Goal: Information Seeking & Learning: Learn about a topic

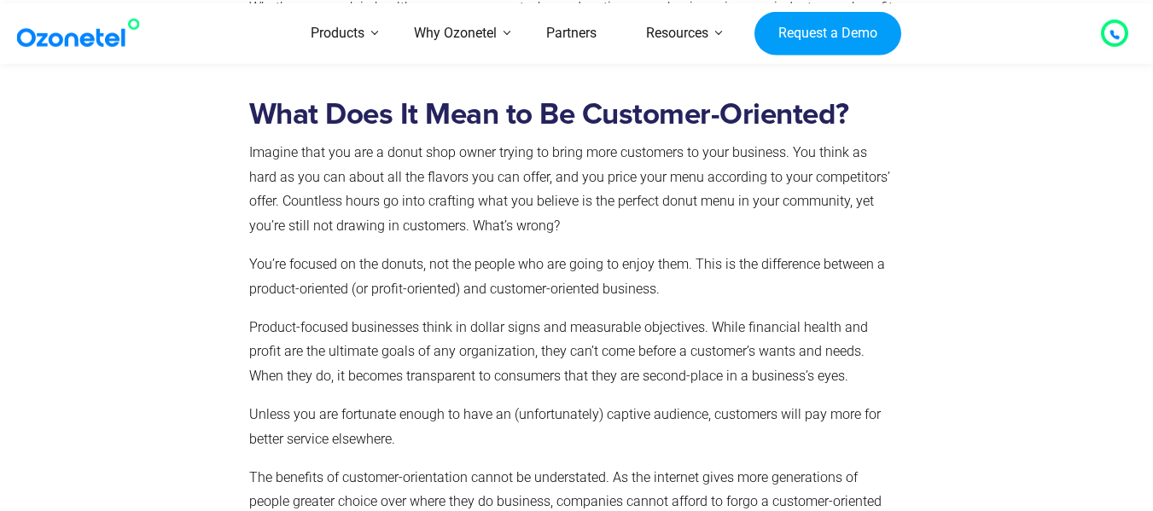
scroll to position [1463, 0]
click at [150, 162] on div at bounding box center [146, 323] width 189 height 477
click at [1045, 270] on div at bounding box center [1000, 323] width 189 height 477
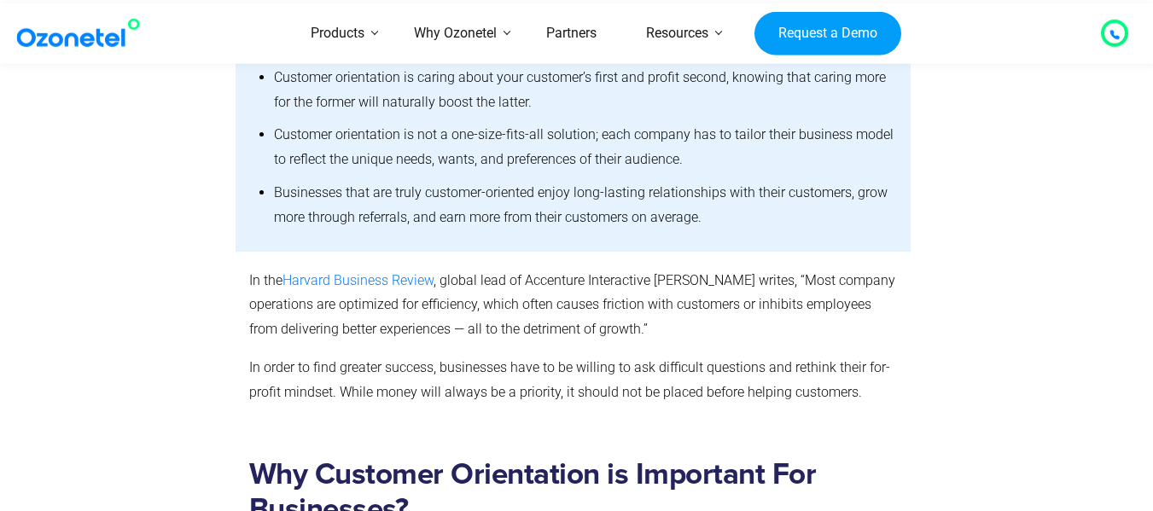
click at [83, 93] on div at bounding box center [140, 129] width 192 height 246
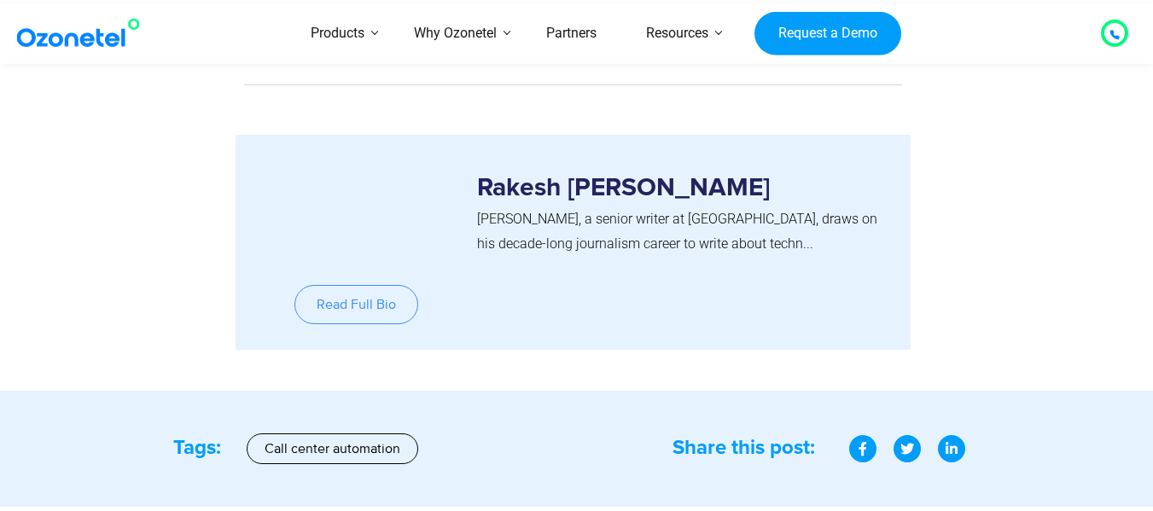
scroll to position [10904, 0]
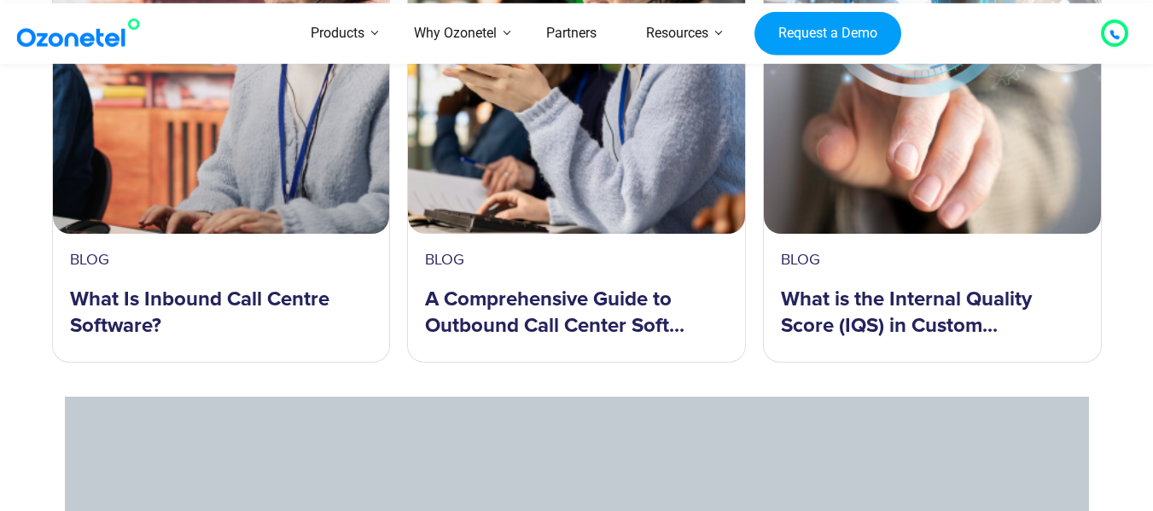
click at [896, 108] on img at bounding box center [932, 62] width 337 height 341
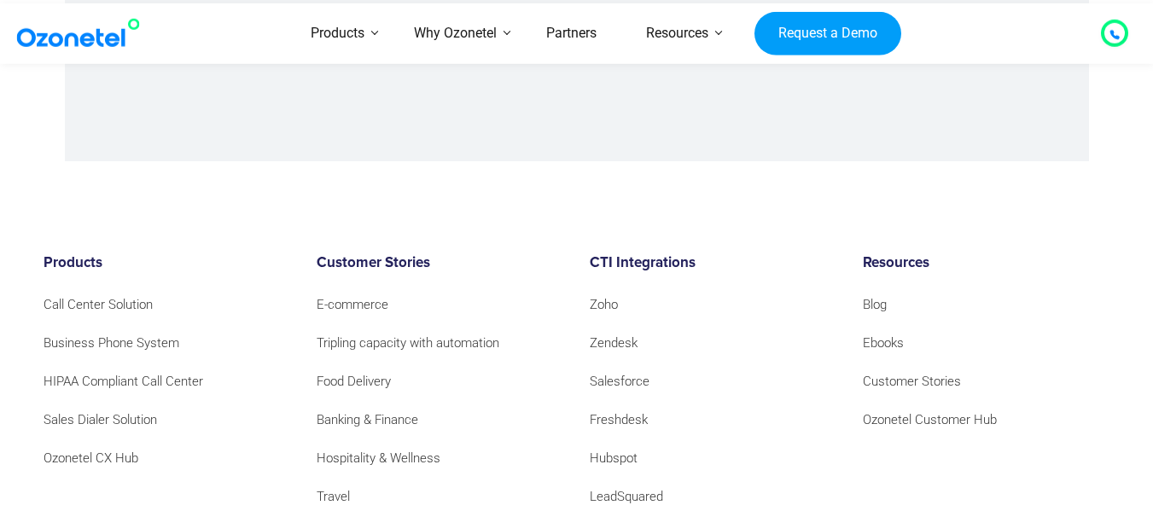
scroll to position [12137, 0]
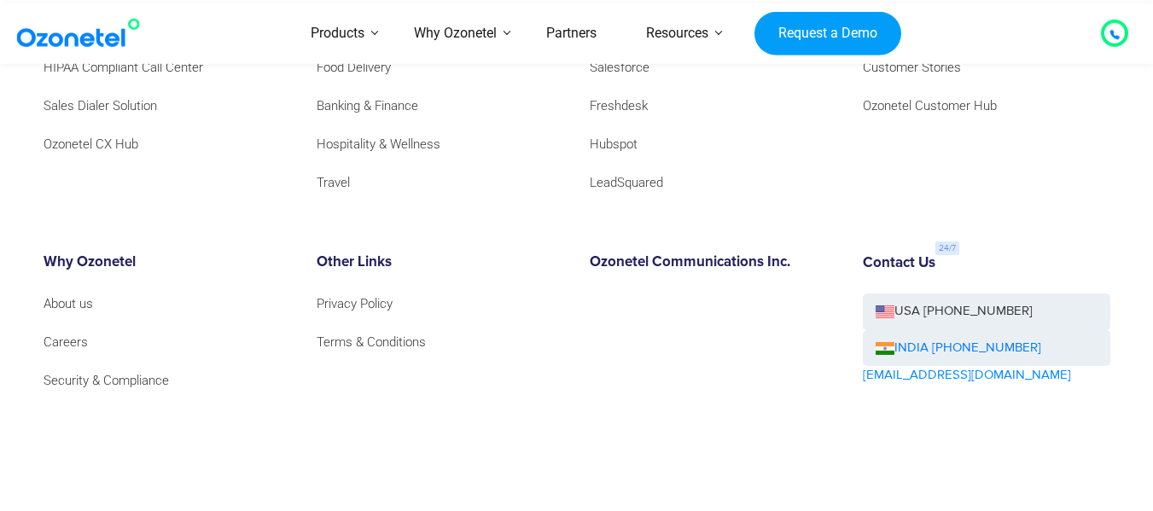
click at [992, 294] on link "USA [PHONE_NUMBER]" at bounding box center [987, 312] width 248 height 37
click at [1071, 294] on link "USA [PHONE_NUMBER]" at bounding box center [987, 312] width 248 height 37
click at [263, 204] on div "Products Call Center Solution Business Phone System HIPAA Compliant Call Center…" at bounding box center [577, 241] width 1093 height 600
click at [687, 456] on div "Products Call Center Solution Business Phone System HIPAA Compliant Call Center…" at bounding box center [577, 241] width 1093 height 600
click at [248, 133] on li "Ozonetel CX Hub" at bounding box center [168, 144] width 248 height 23
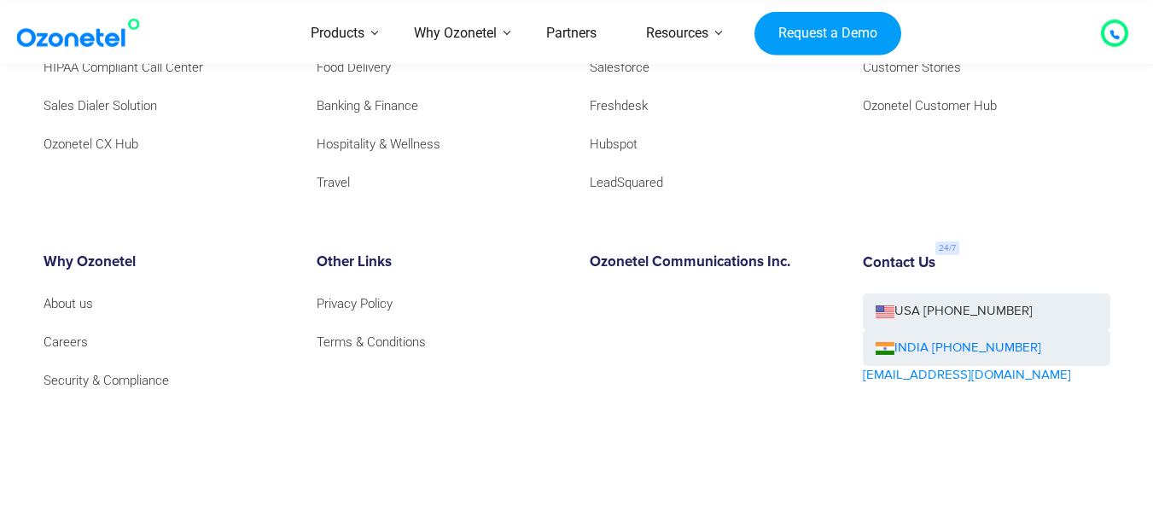
click at [349, 192] on div "Products Call Center Solution Business Phone System HIPAA Compliant Call Center…" at bounding box center [577, 241] width 1093 height 600
click at [352, 293] on link "Privacy Policy" at bounding box center [359, 304] width 85 height 23
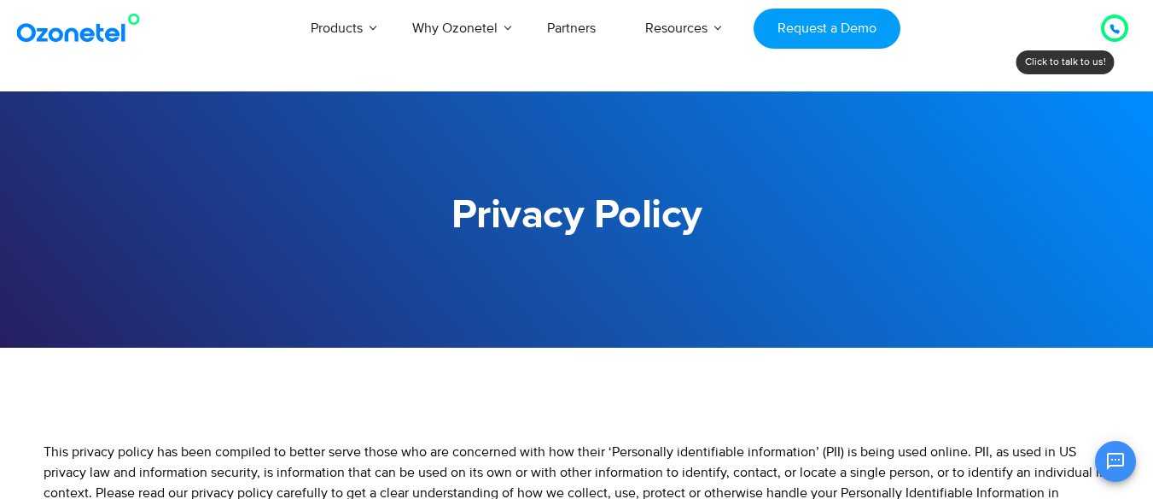
scroll to position [0, 34]
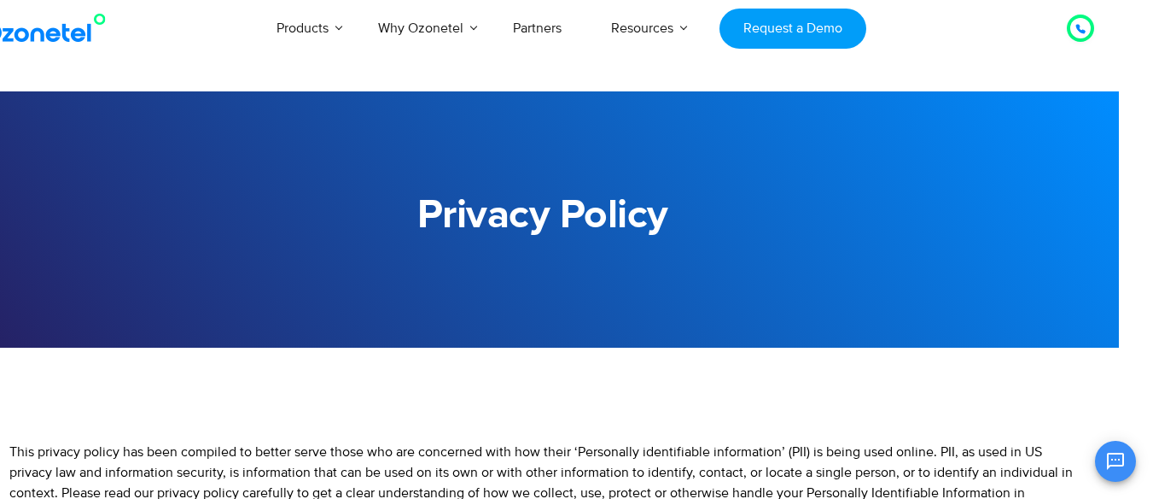
click at [1063, 254] on div "Privacy Policy" at bounding box center [543, 219] width 1093 height 171
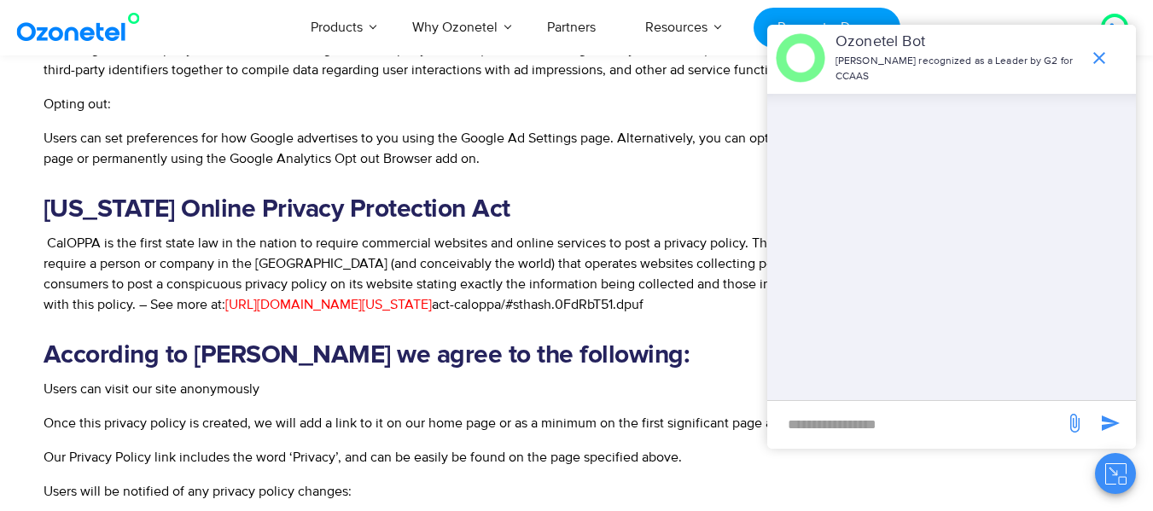
scroll to position [2286, 0]
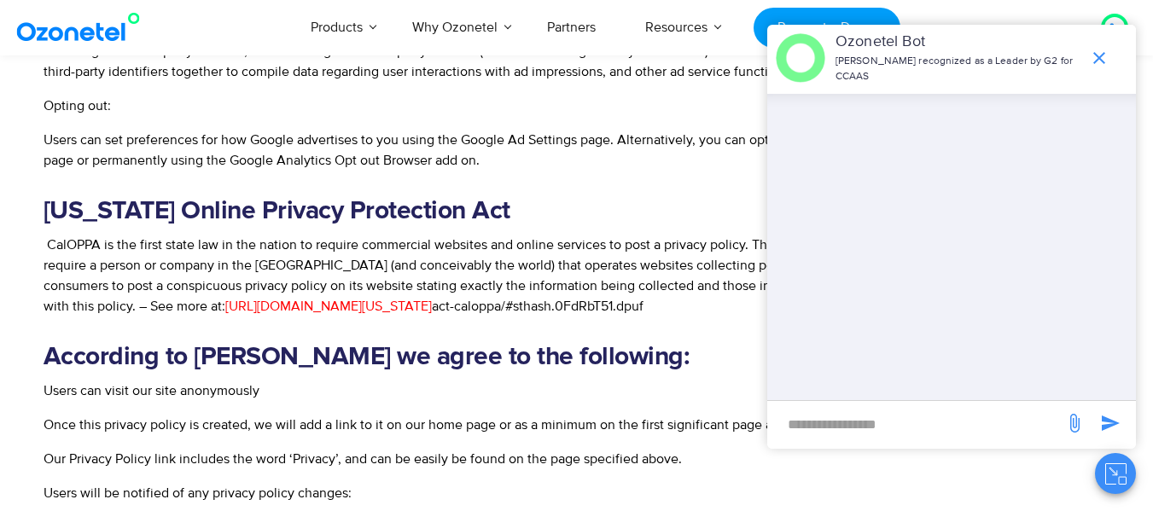
click at [1101, 63] on icon "end chat or minimize" at bounding box center [1099, 58] width 20 height 20
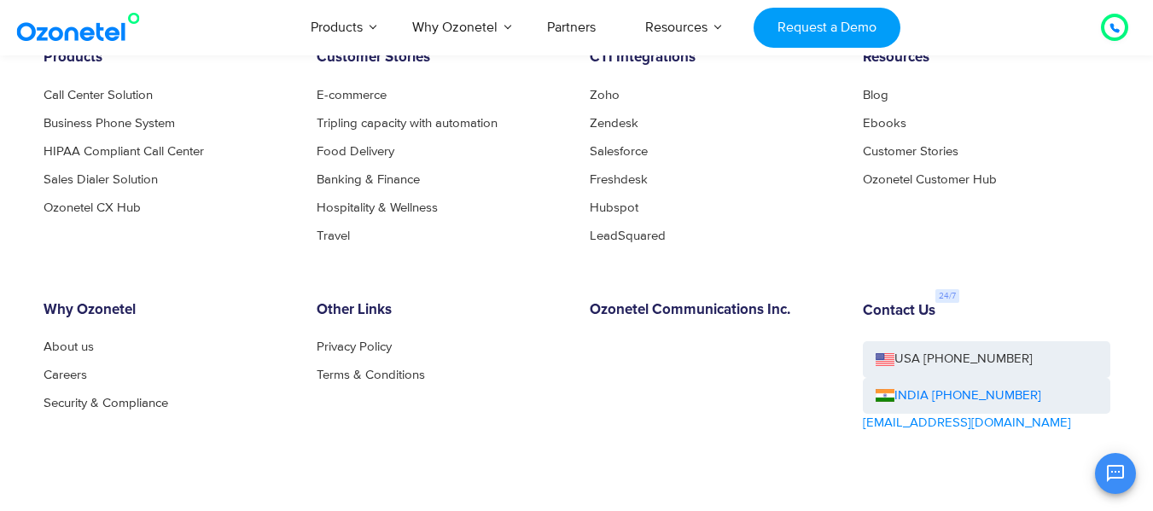
scroll to position [4768, 0]
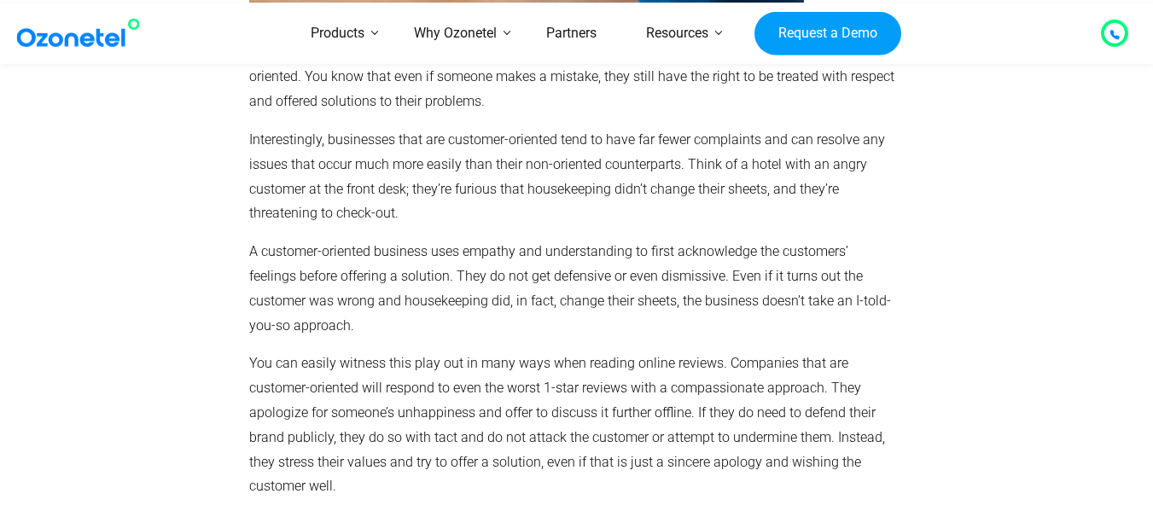
scroll to position [2897, 0]
